Goal: Task Accomplishment & Management: Manage account settings

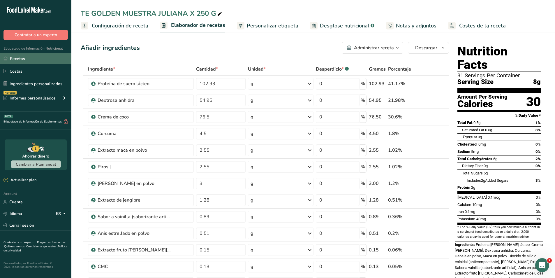
click at [20, 58] on link "Recetas" at bounding box center [35, 58] width 71 height 11
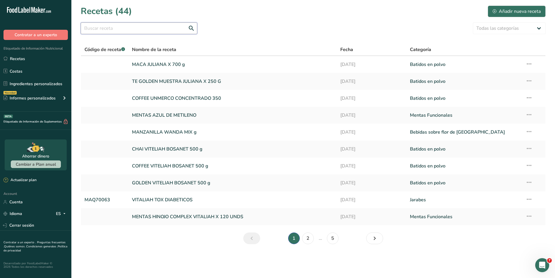
click at [98, 31] on input "text" at bounding box center [139, 28] width 117 height 12
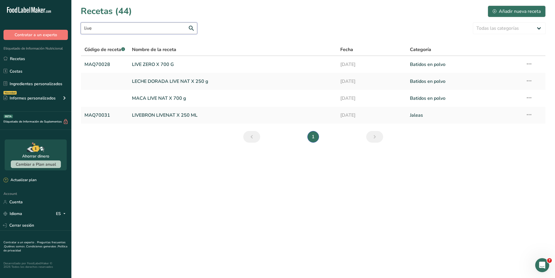
type input "live"
drag, startPoint x: 139, startPoint y: 30, endPoint x: 61, endPoint y: 30, distance: 77.6
click at [61, 30] on div ".a-20{fill:#fff;} Contratar a un experto Etiquetado de Información Nutricional …" at bounding box center [277, 139] width 555 height 278
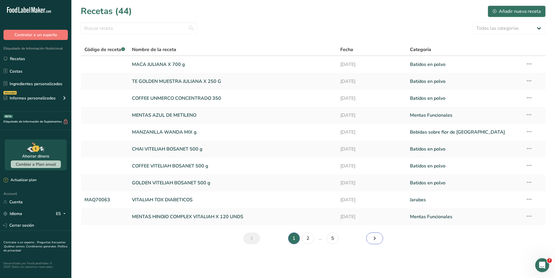
click at [372, 241] on icon "Siguiente página" at bounding box center [374, 238] width 7 height 10
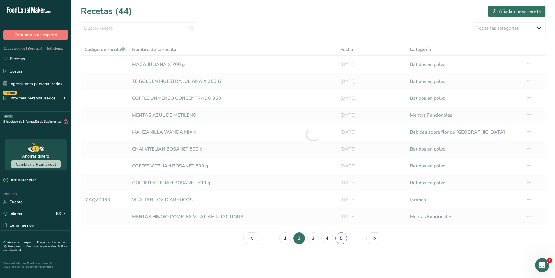
click at [341, 241] on link "5" at bounding box center [342, 238] width 12 height 12
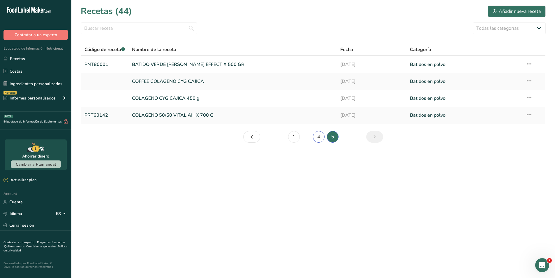
click at [320, 139] on link "4" at bounding box center [319, 137] width 12 height 12
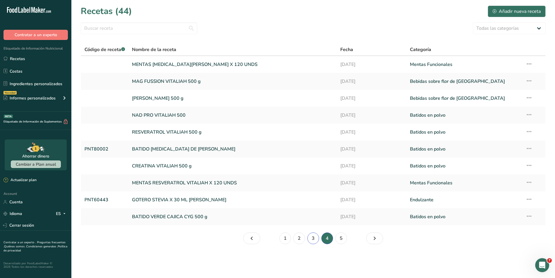
click at [313, 238] on link "3" at bounding box center [314, 238] width 12 height 12
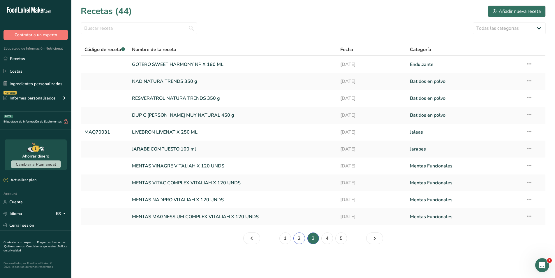
click at [296, 241] on link "2" at bounding box center [300, 238] width 12 height 12
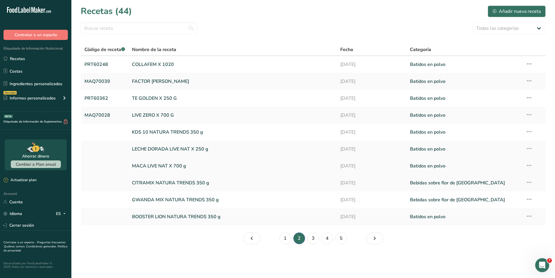
click at [94, 161] on link at bounding box center [105, 166] width 41 height 12
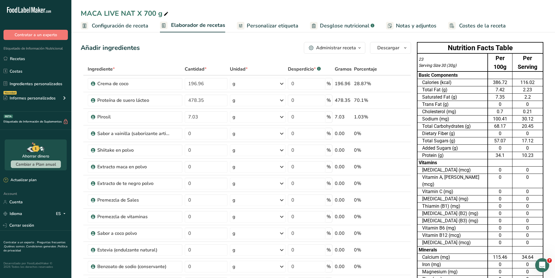
click at [120, 27] on span "Configuración de receta" at bounding box center [120, 26] width 57 height 8
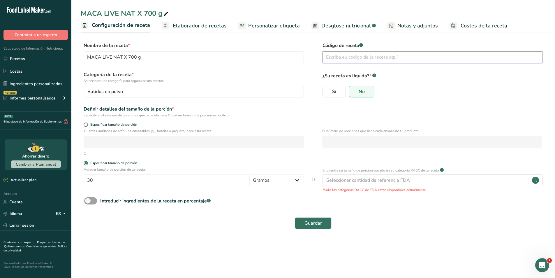
click at [351, 57] on input "text" at bounding box center [433, 57] width 220 height 12
drag, startPoint x: 368, startPoint y: 59, endPoint x: 309, endPoint y: 59, distance: 58.9
click at [309, 59] on div "Nombre de la receta * MACA LIVE NAT X 700 g Código de receta .a-a{fill:#347362;…" at bounding box center [313, 54] width 465 height 24
type input "MAQMACALIVE"
click at [307, 222] on span "Guardar" at bounding box center [313, 223] width 17 height 7
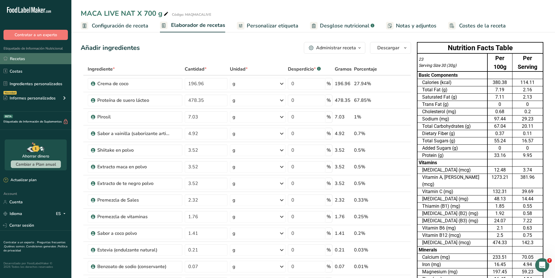
click at [24, 56] on link "Recetas" at bounding box center [35, 58] width 71 height 11
